Goal: Task Accomplishment & Management: Manage account settings

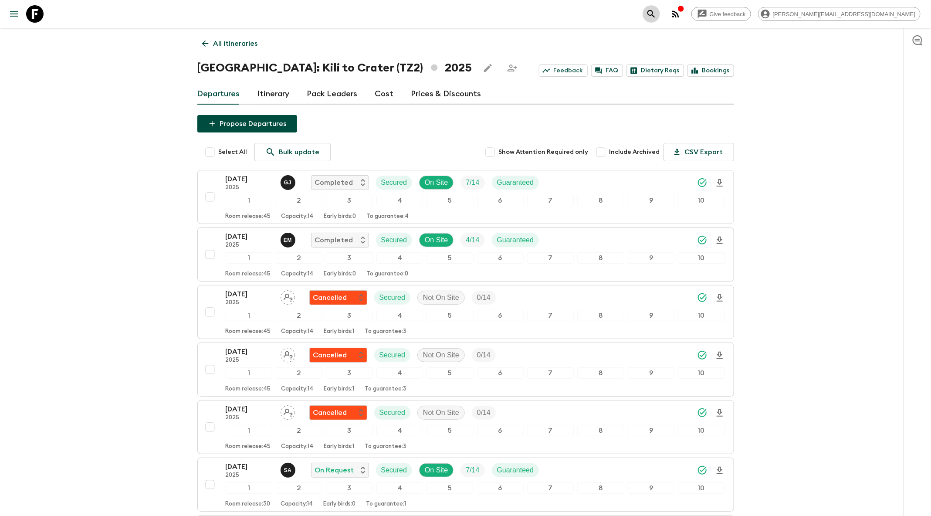
click at [655, 13] on icon "search adventures" at bounding box center [651, 13] width 7 height 7
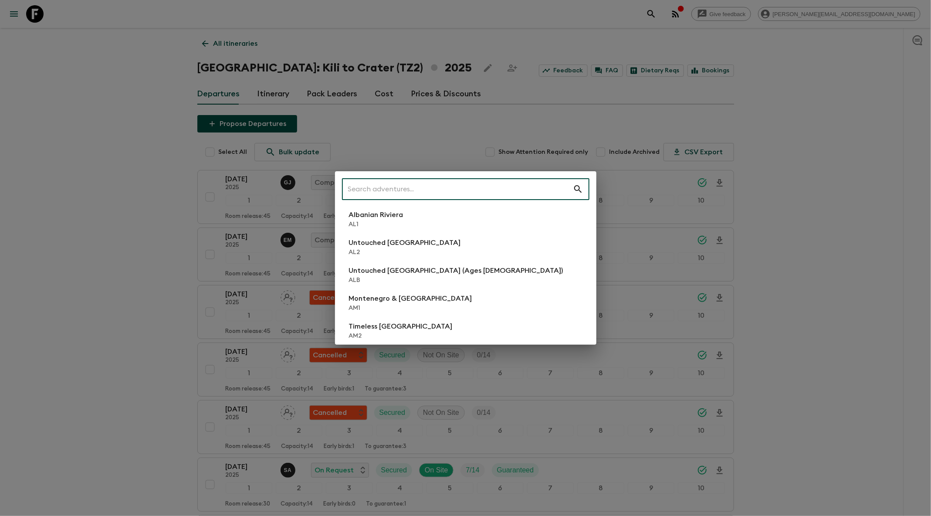
click at [432, 193] on input "text" at bounding box center [457, 189] width 231 height 24
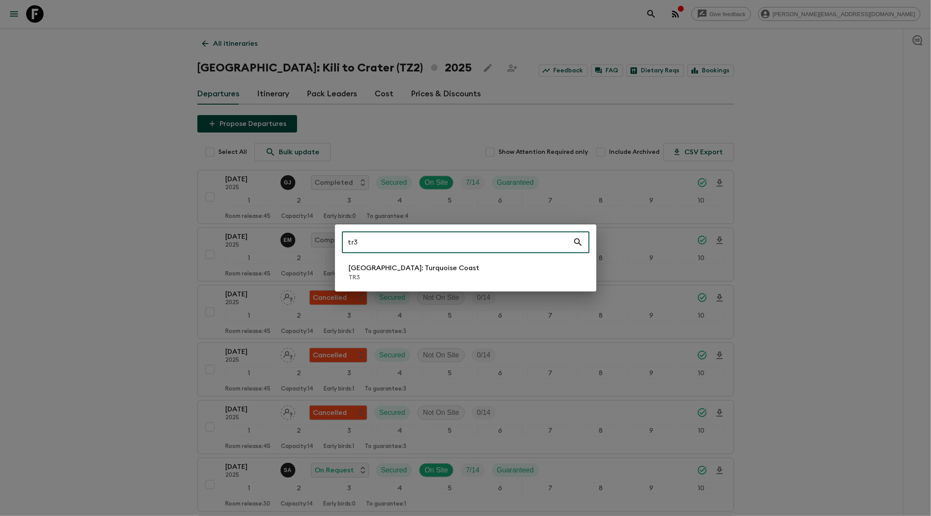
type input "tr3"
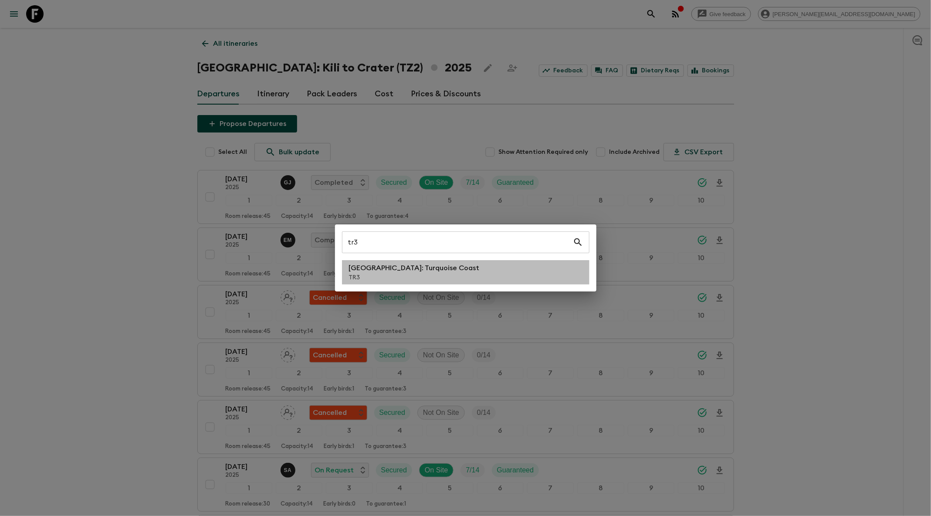
click at [427, 272] on p "[GEOGRAPHIC_DATA]: Turquoise Coast" at bounding box center [414, 268] width 131 height 10
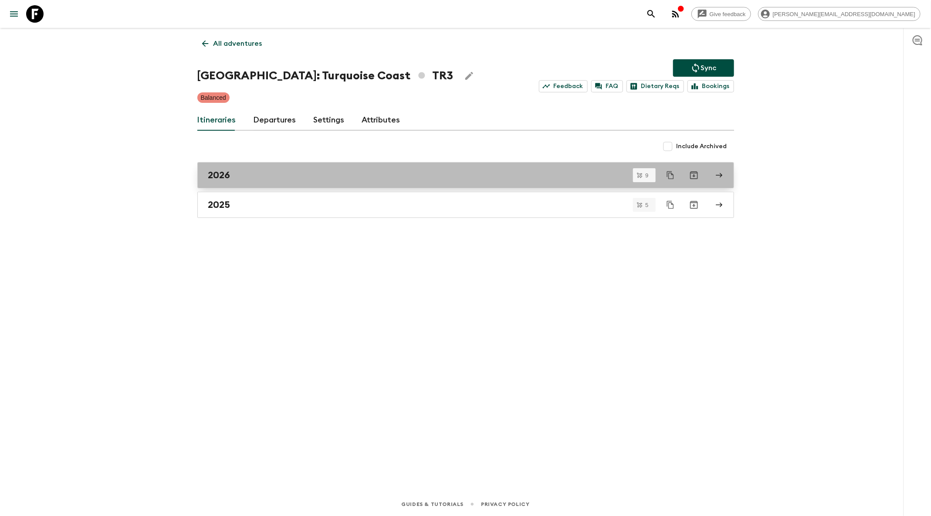
click at [728, 173] on link "2026" at bounding box center [465, 175] width 537 height 26
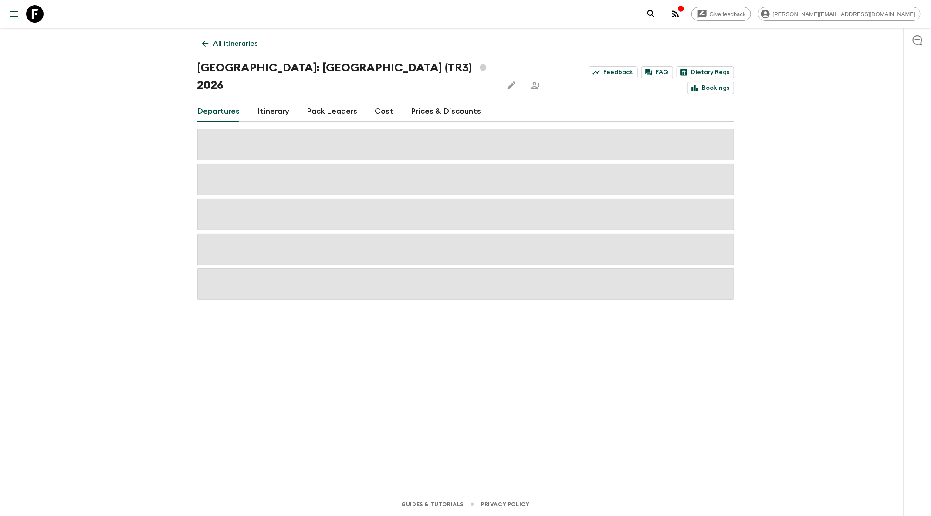
click at [202, 44] on icon at bounding box center [205, 44] width 10 height 10
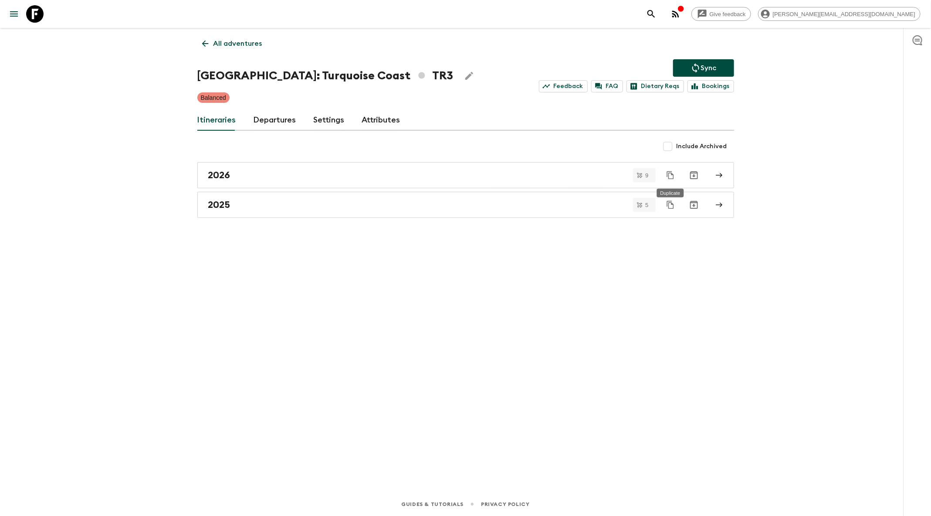
click at [665, 175] on button "Duplicate" at bounding box center [671, 175] width 16 height 16
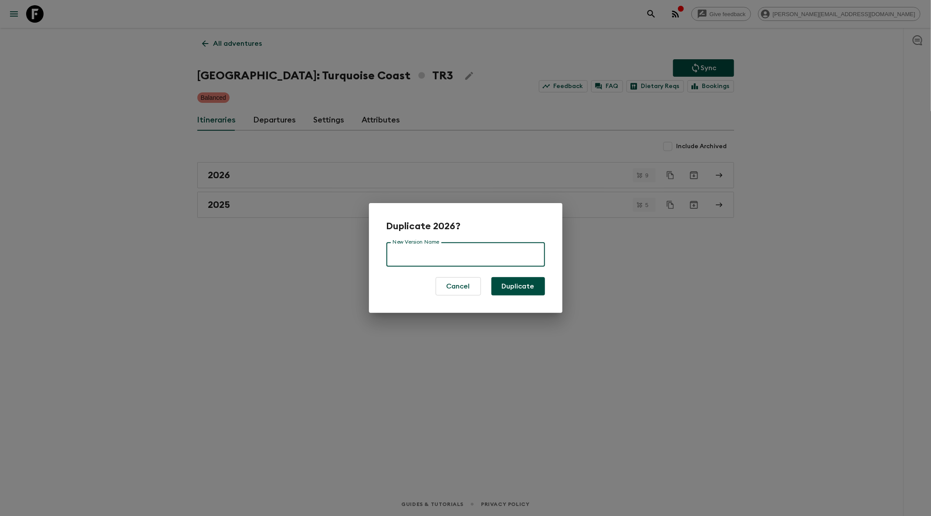
drag, startPoint x: 468, startPoint y: 255, endPoint x: 471, endPoint y: 250, distance: 6.7
click at [468, 256] on input "New Version Name" at bounding box center [466, 254] width 159 height 24
type input "2026 (new)"
click at [536, 284] on button "Duplicate" at bounding box center [519, 286] width 54 height 18
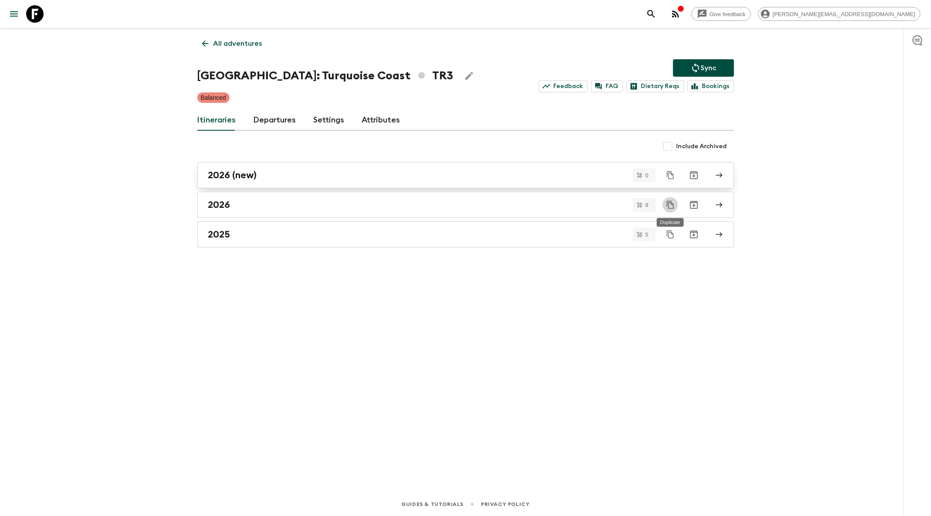
click at [230, 176] on h2 "2026 (new)" at bounding box center [232, 175] width 49 height 11
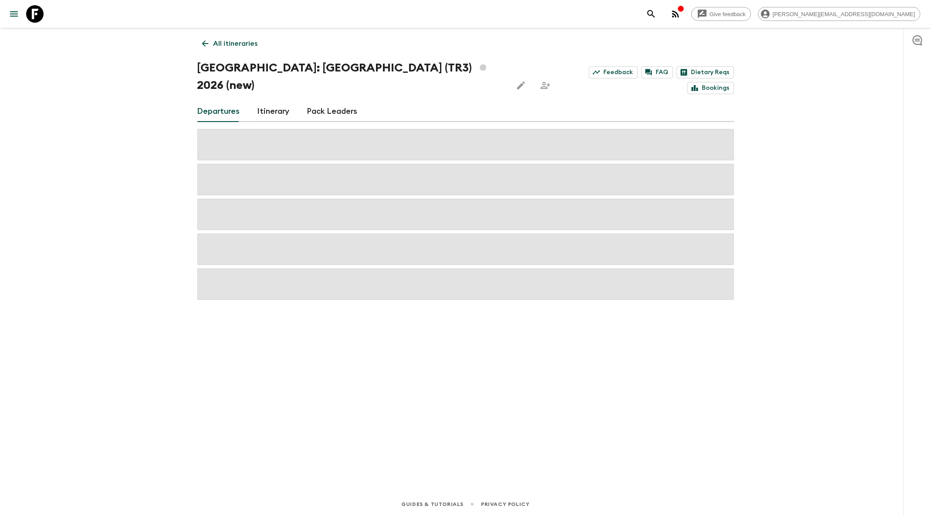
click at [268, 101] on link "Itinerary" at bounding box center [274, 111] width 32 height 21
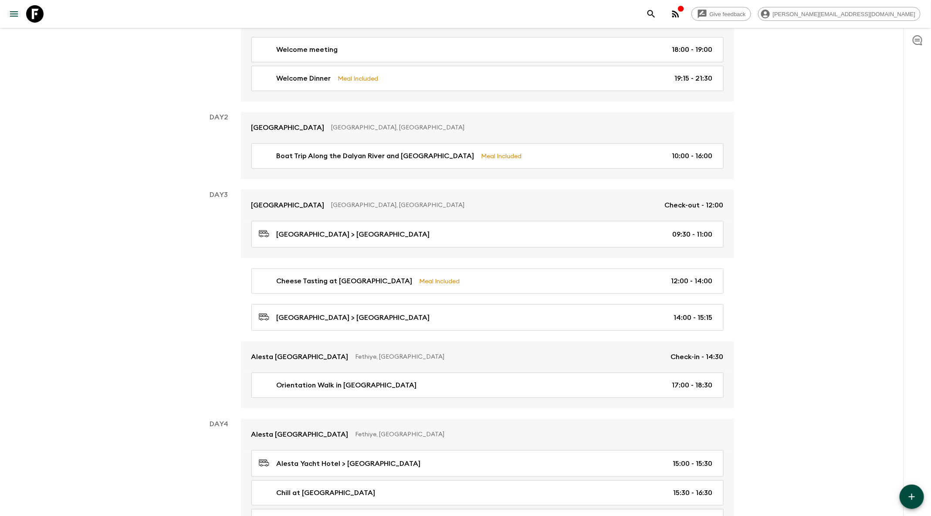
scroll to position [190, 0]
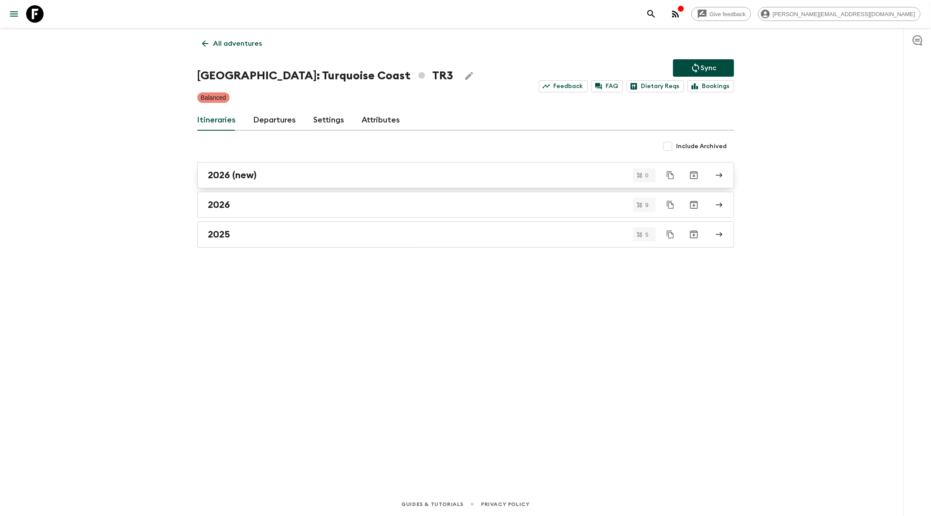
click at [224, 177] on h2 "2026 (new)" at bounding box center [232, 175] width 49 height 11
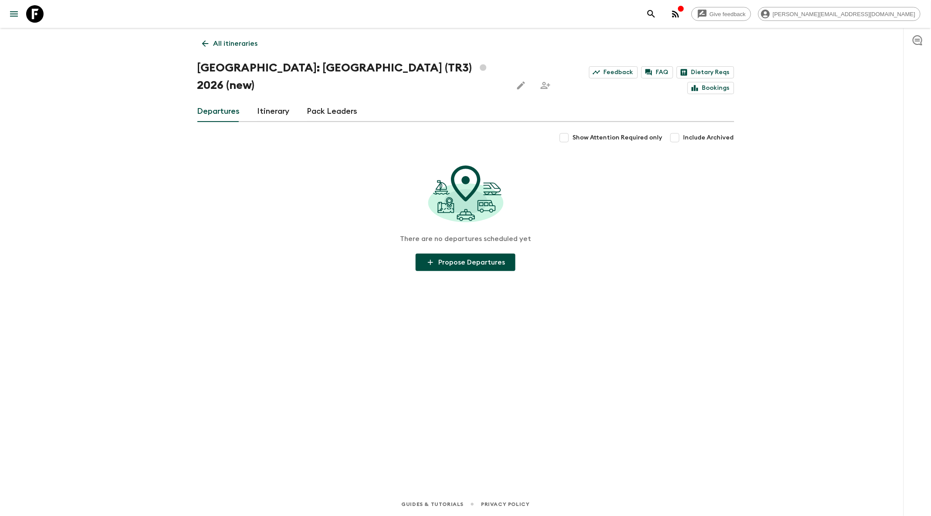
drag, startPoint x: 274, startPoint y: 92, endPoint x: 279, endPoint y: 92, distance: 4.8
click at [275, 101] on link "Itinerary" at bounding box center [274, 111] width 32 height 21
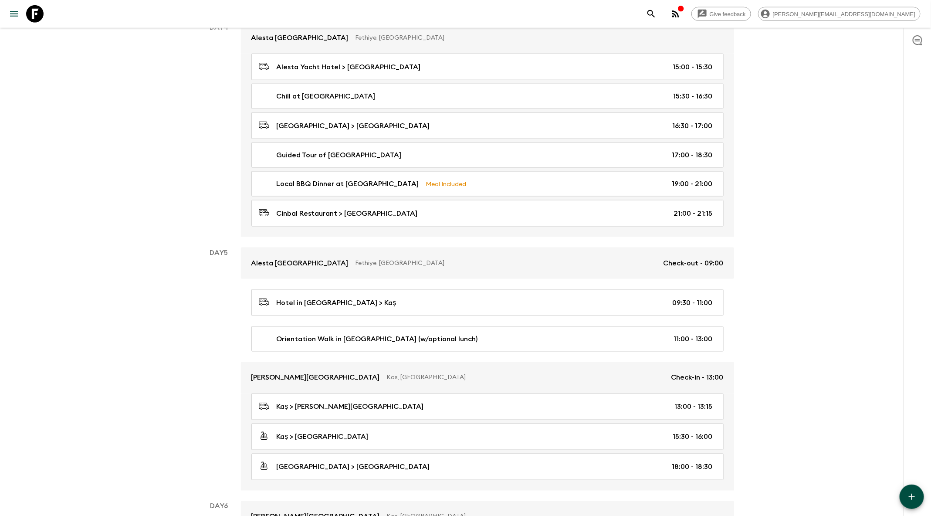
scroll to position [589, 0]
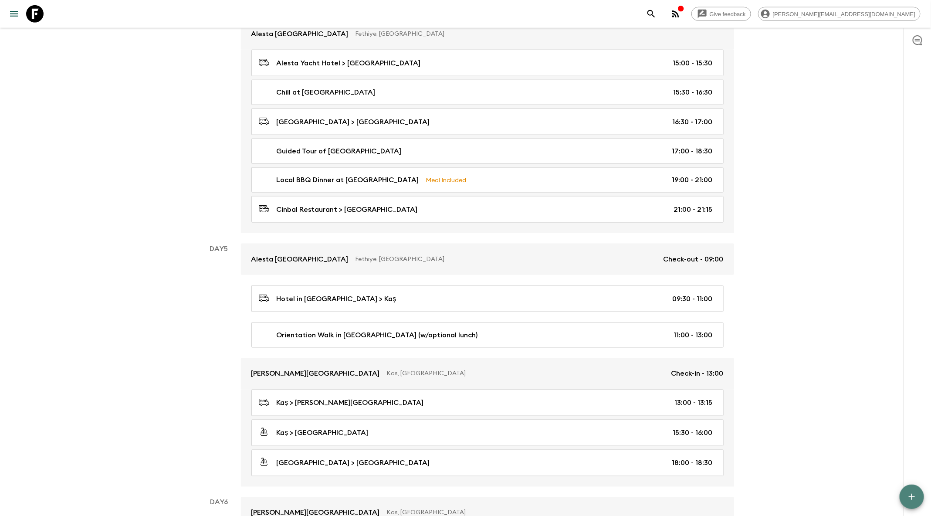
click at [912, 496] on icon "button" at bounding box center [912, 497] width 10 height 10
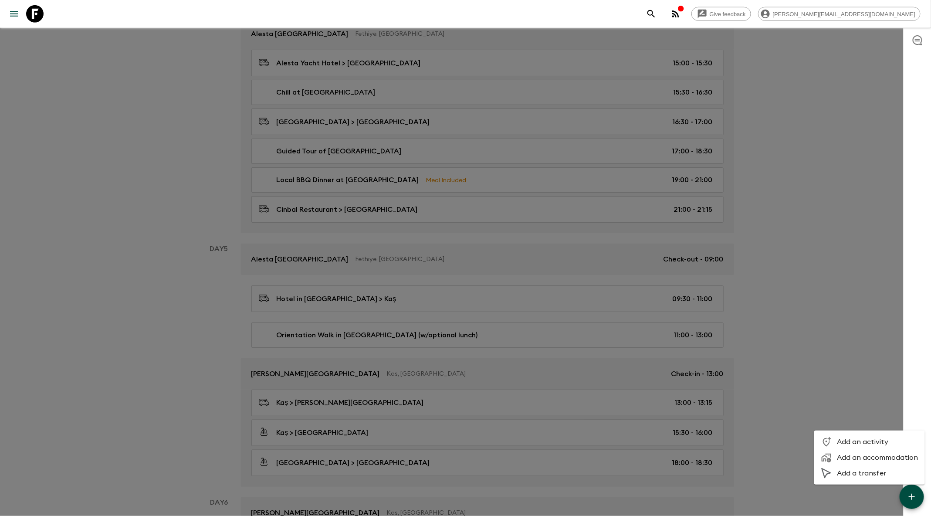
click at [790, 325] on div at bounding box center [465, 258] width 931 height 516
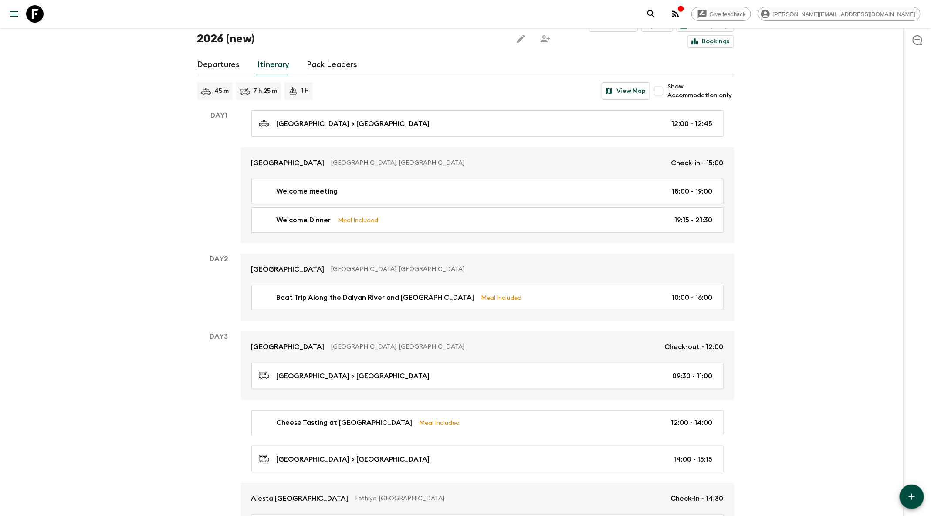
scroll to position [0, 0]
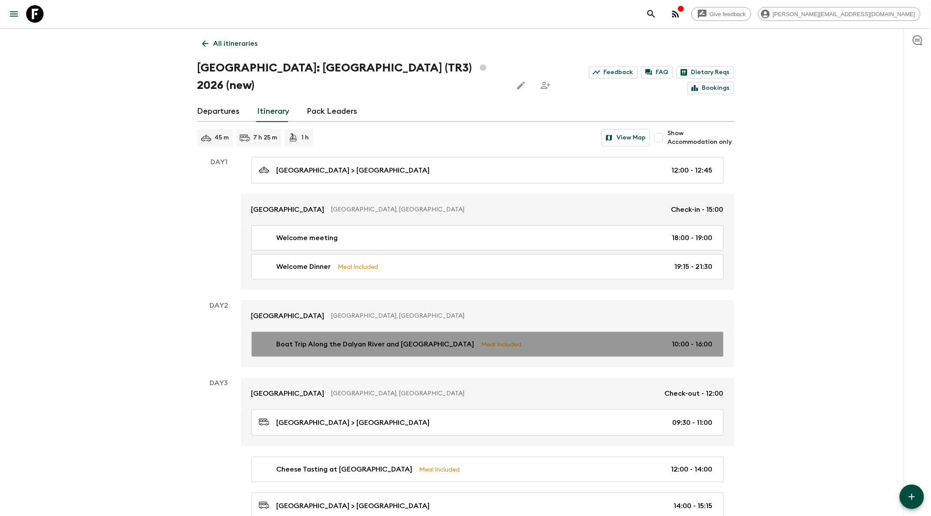
click at [550, 332] on link "Boat Trip Along the Dalyan River and [GEOGRAPHIC_DATA] & Caves Meal Included 10…" at bounding box center [487, 344] width 472 height 25
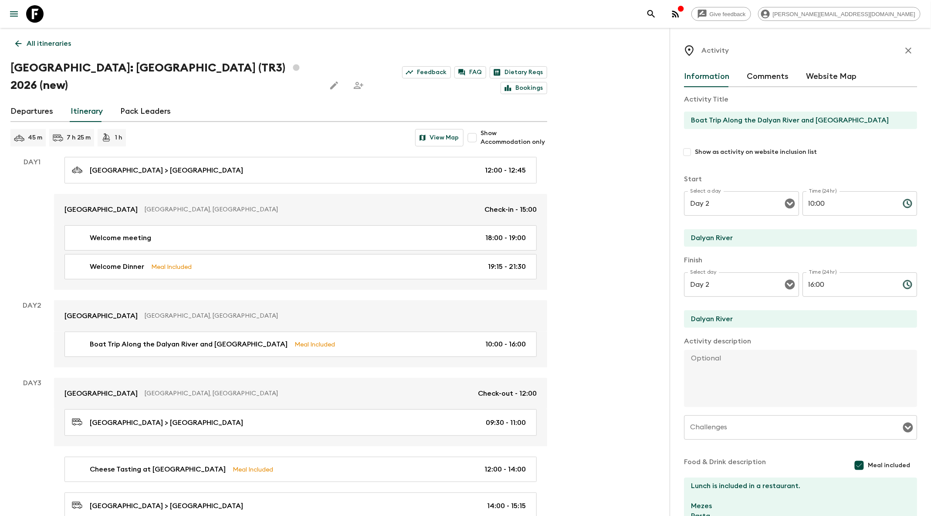
click at [18, 43] on icon at bounding box center [19, 44] width 10 height 10
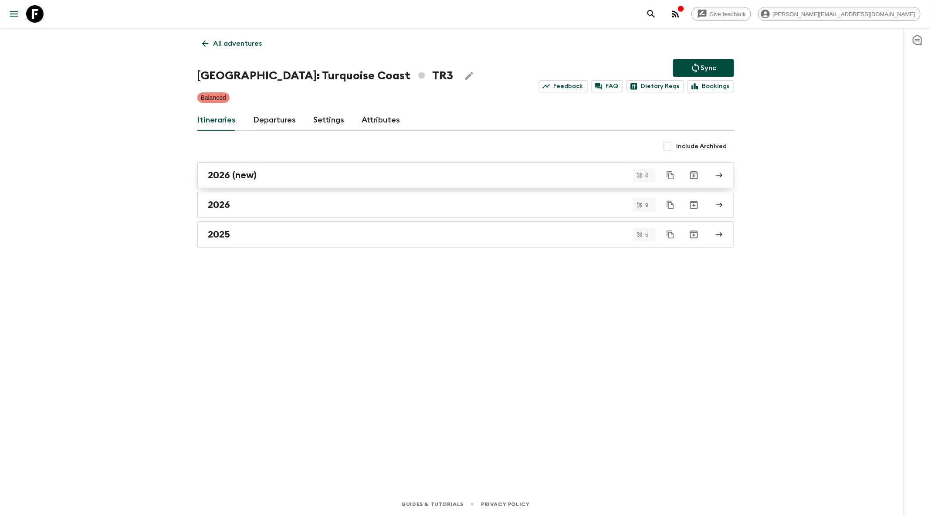
click at [532, 174] on div "2026 (new)" at bounding box center [457, 175] width 499 height 11
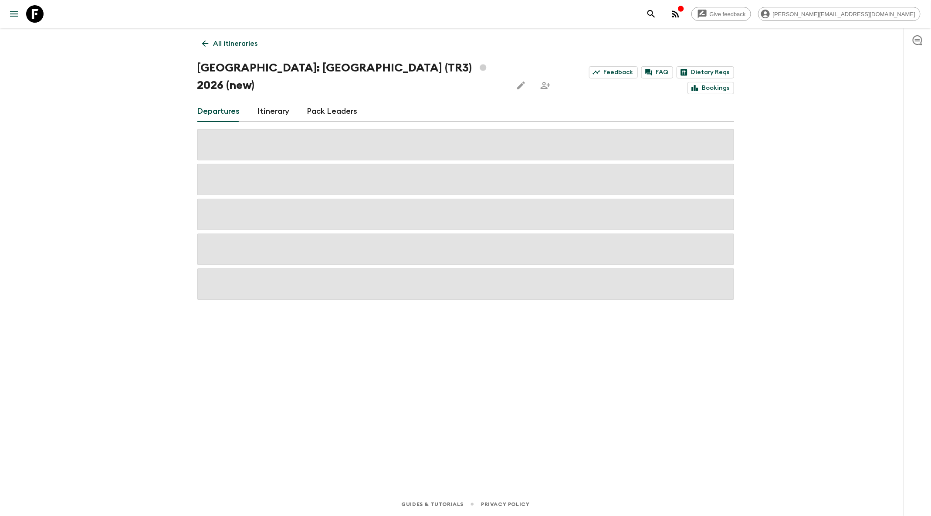
click at [516, 80] on icon "Edit this itinerary" at bounding box center [521, 85] width 10 height 10
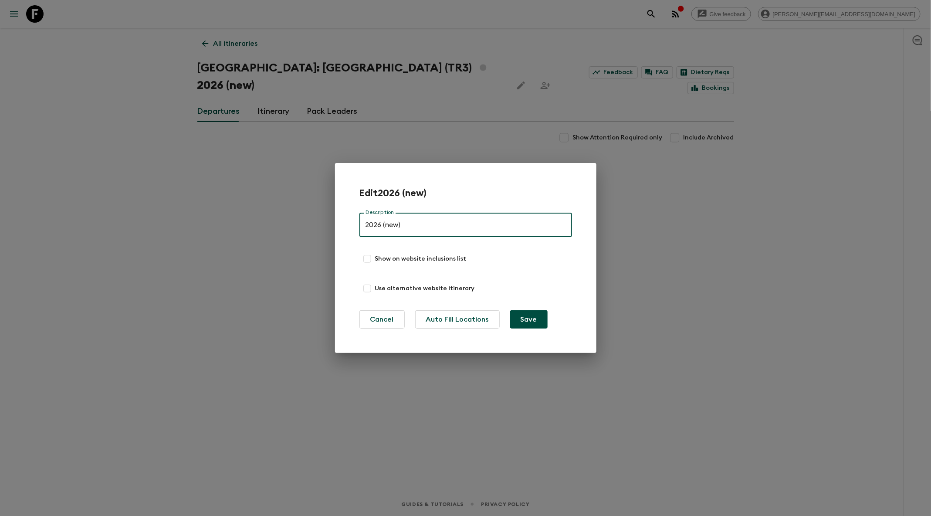
click at [393, 225] on input "2026 (new)" at bounding box center [466, 225] width 213 height 24
type input "2026 (ignore)"
click at [532, 323] on button "Save" at bounding box center [528, 319] width 37 height 18
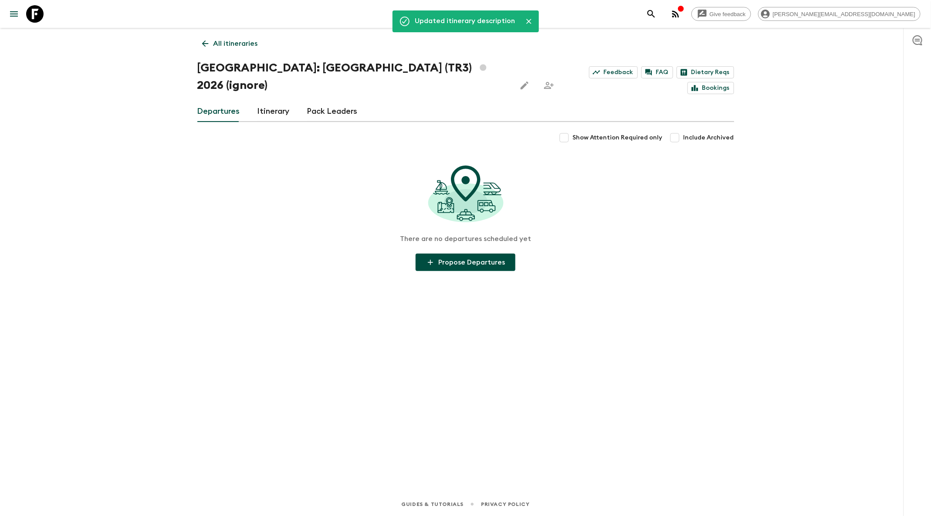
click at [208, 43] on icon at bounding box center [205, 44] width 10 height 10
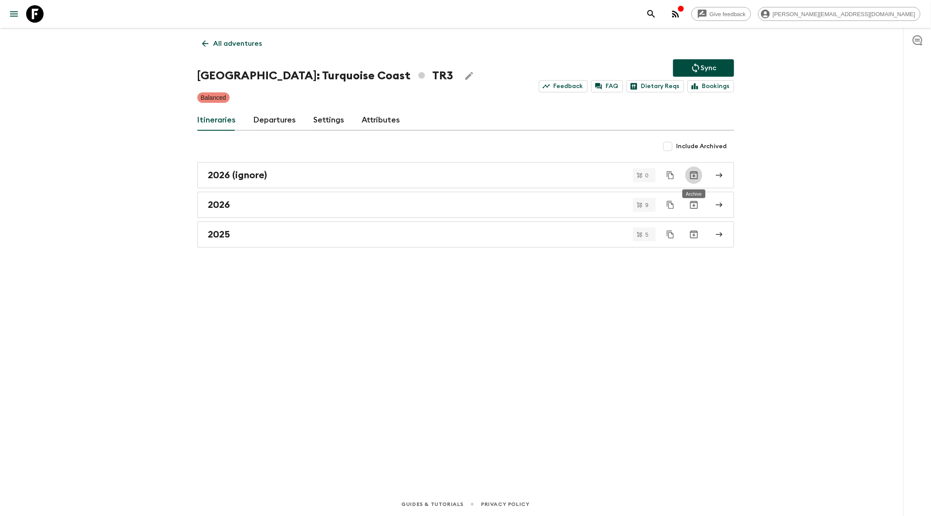
click at [697, 176] on icon "Archive" at bounding box center [694, 175] width 10 height 10
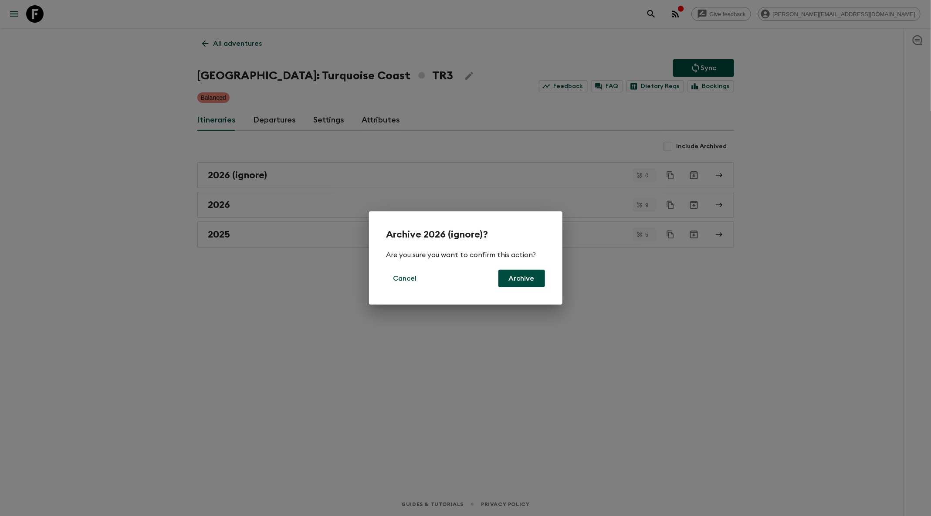
click at [526, 282] on button "Archive" at bounding box center [522, 278] width 47 height 17
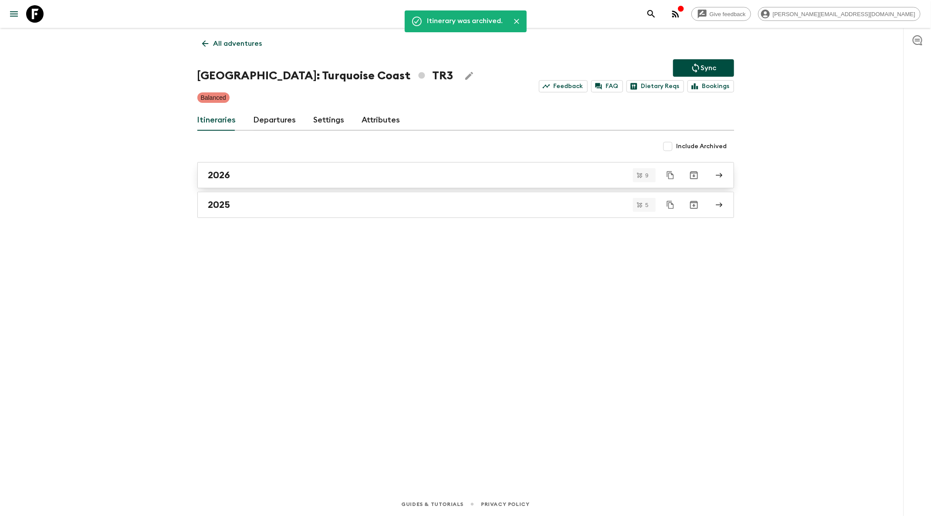
click at [478, 176] on div "2026" at bounding box center [457, 175] width 499 height 11
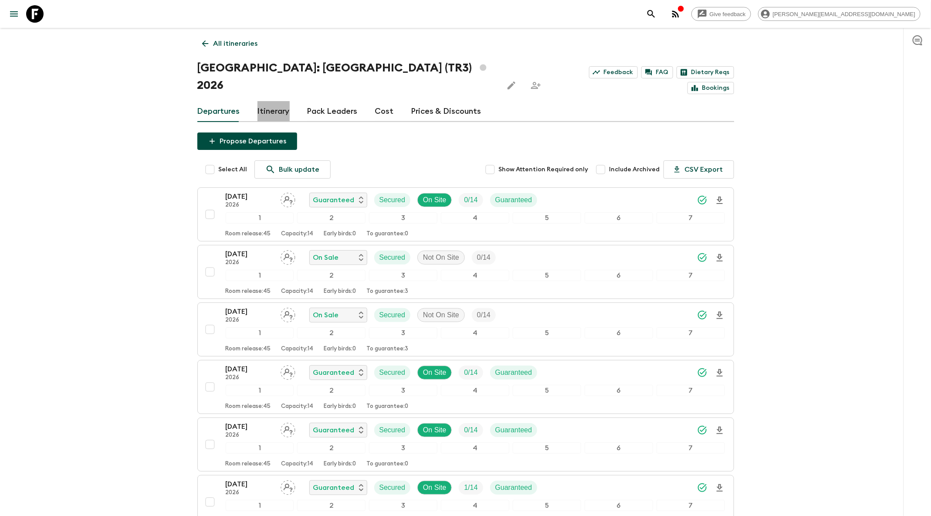
click at [263, 101] on link "Itinerary" at bounding box center [274, 111] width 32 height 21
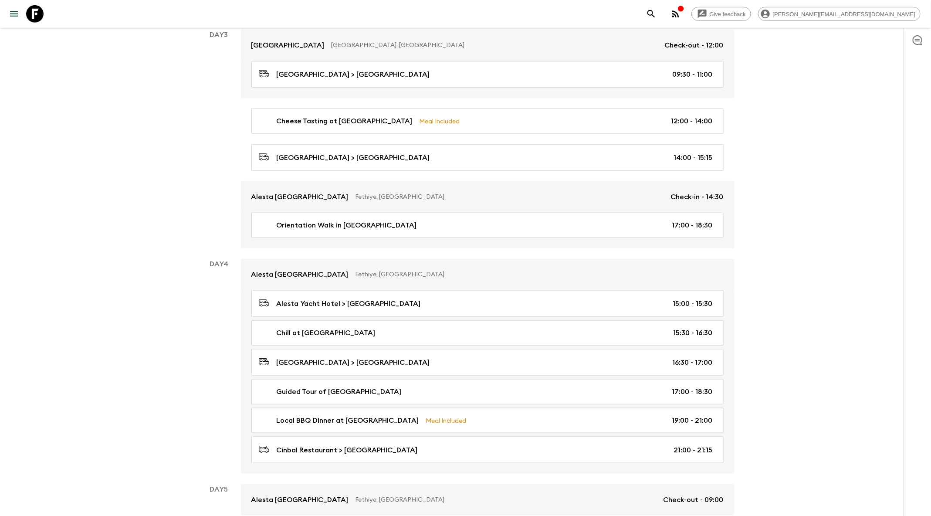
scroll to position [373, 0]
